Goal: Task Accomplishment & Management: Manage account settings

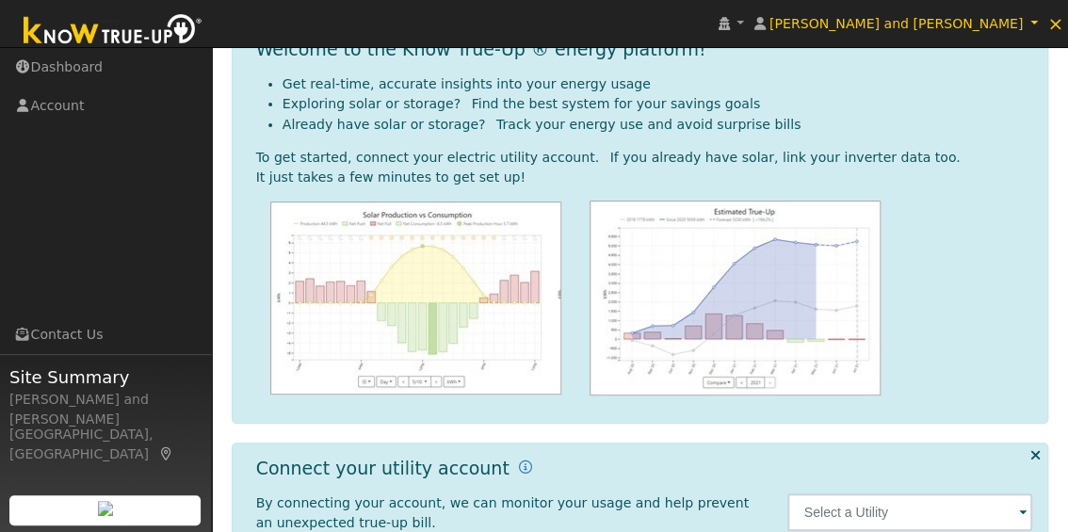
scroll to position [338, 0]
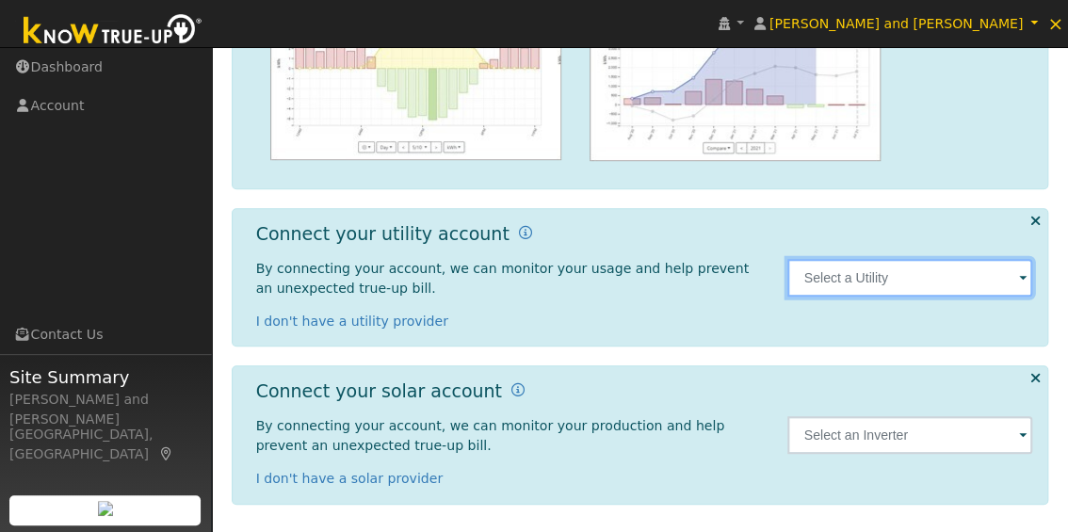
click at [955, 283] on input "text" at bounding box center [910, 278] width 246 height 38
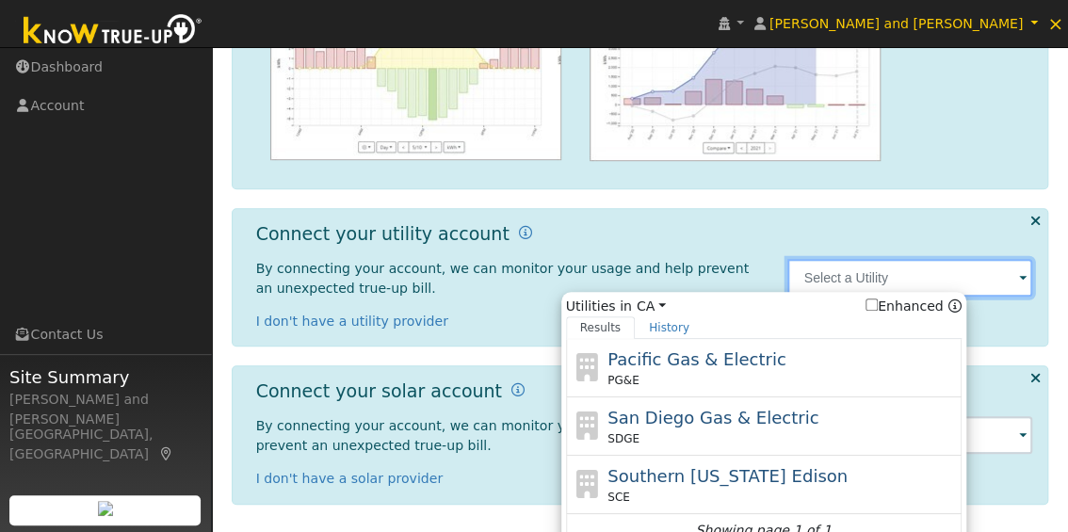
click at [955, 283] on input "text" at bounding box center [910, 278] width 246 height 38
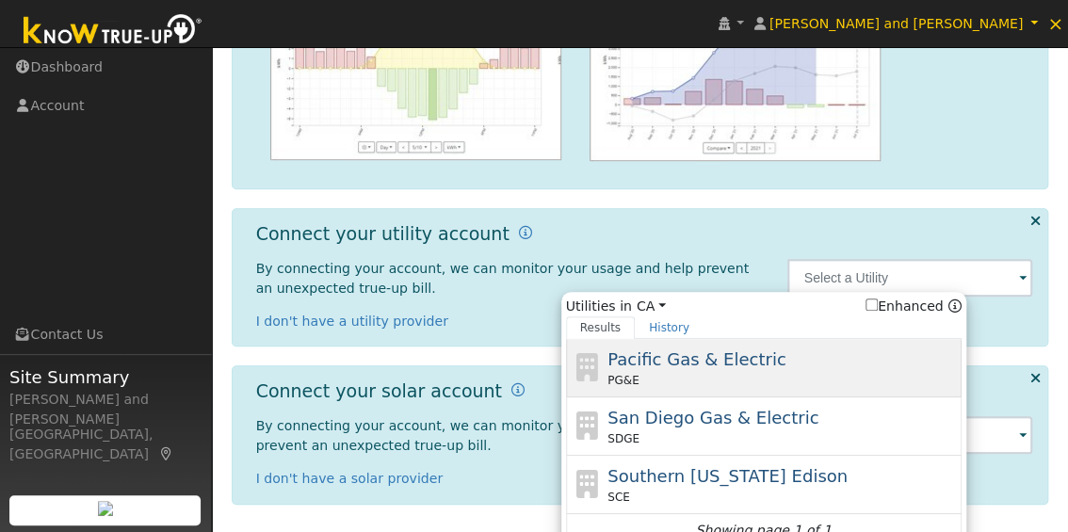
click at [751, 360] on span "Pacific Gas & Electric" at bounding box center [696, 359] width 178 height 20
type input "PG&E"
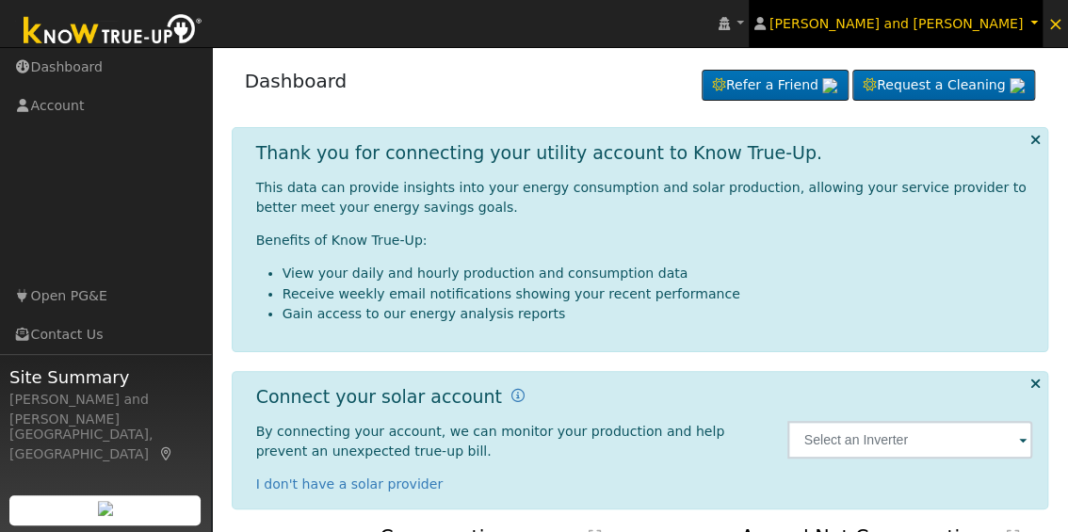
click at [1000, 19] on span "[PERSON_NAME] and [PERSON_NAME]" at bounding box center [895, 23] width 253 height 15
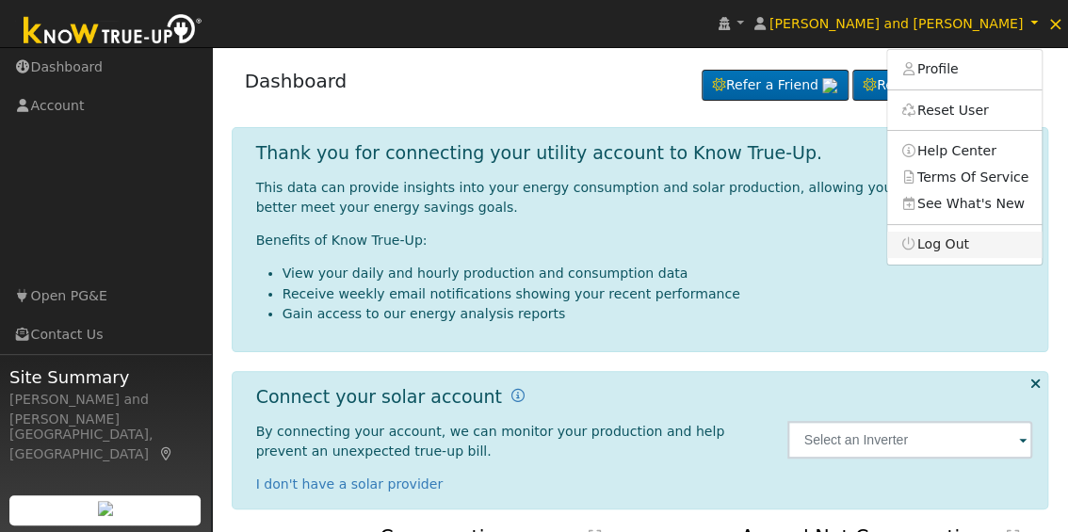
click at [975, 235] on link "Log Out" at bounding box center [964, 245] width 154 height 26
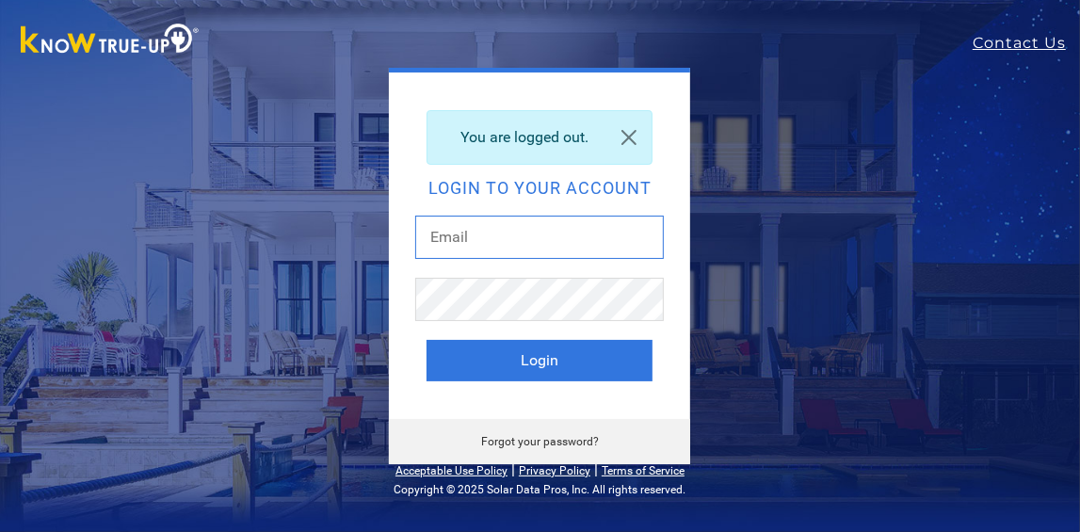
click at [463, 238] on input "text" at bounding box center [539, 237] width 249 height 43
type input "dgibby024@gmail.com"
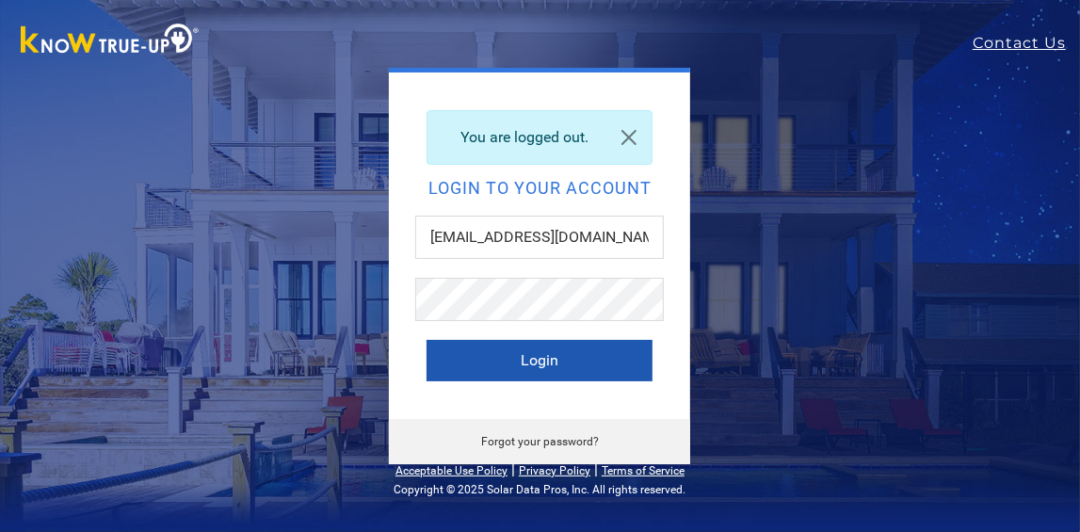
click at [549, 365] on button "Login" at bounding box center [539, 360] width 226 height 41
